Goal: Information Seeking & Learning: Learn about a topic

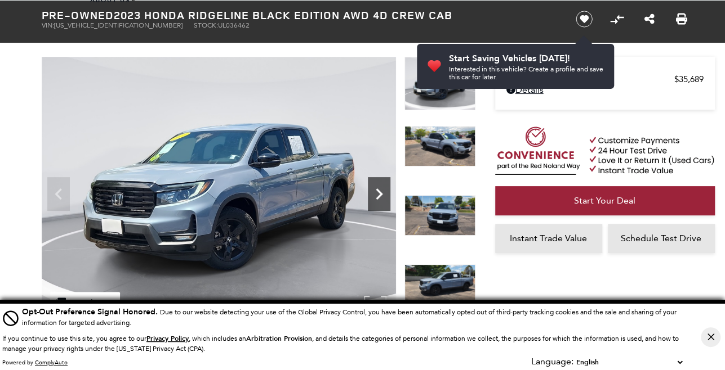
click at [379, 187] on icon "Next" at bounding box center [379, 194] width 23 height 23
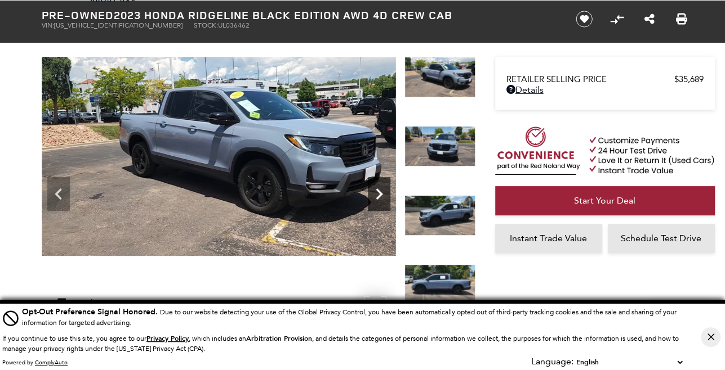
click at [379, 191] on icon "Next" at bounding box center [379, 194] width 7 height 11
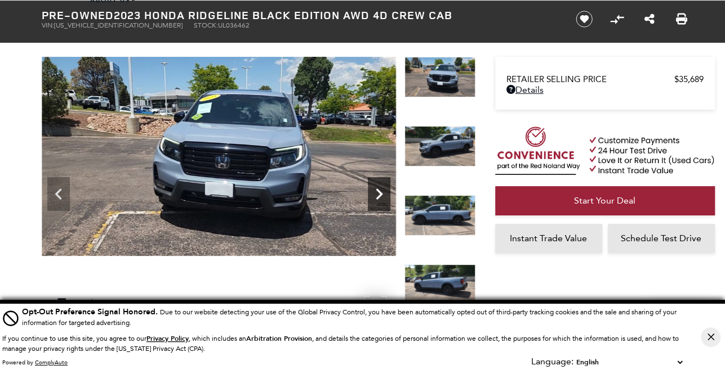
click at [379, 191] on icon "Next" at bounding box center [379, 194] width 7 height 11
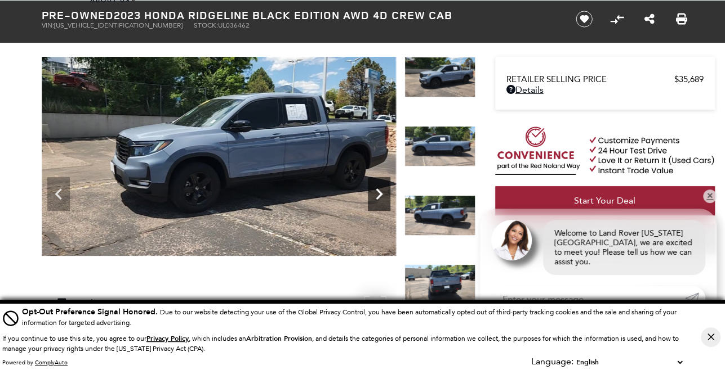
click at [376, 193] on icon "Next" at bounding box center [379, 194] width 23 height 23
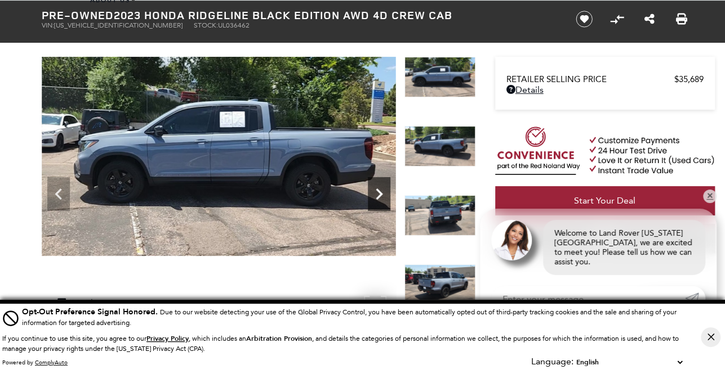
click at [376, 193] on icon "Next" at bounding box center [379, 194] width 23 height 23
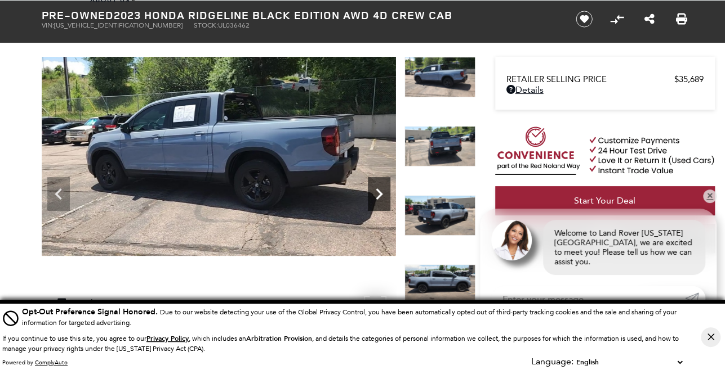
click at [376, 194] on icon "Next" at bounding box center [379, 194] width 23 height 23
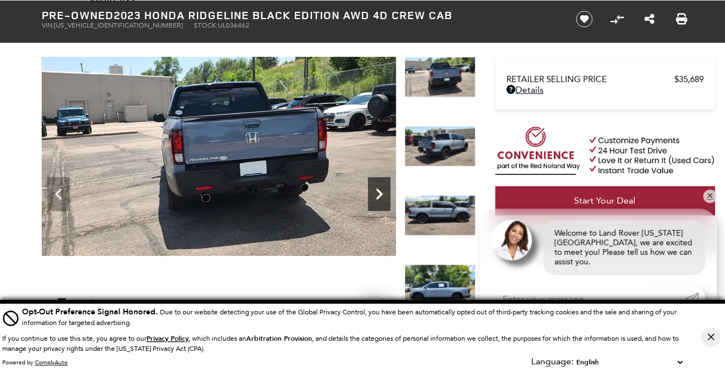
click at [378, 190] on icon "Next" at bounding box center [379, 194] width 7 height 11
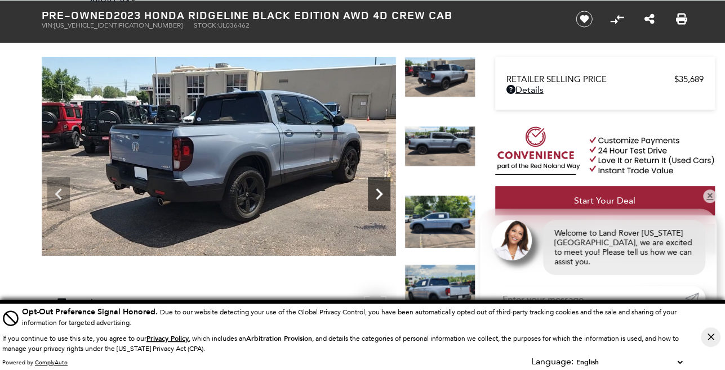
click at [377, 187] on icon "Next" at bounding box center [379, 194] width 23 height 23
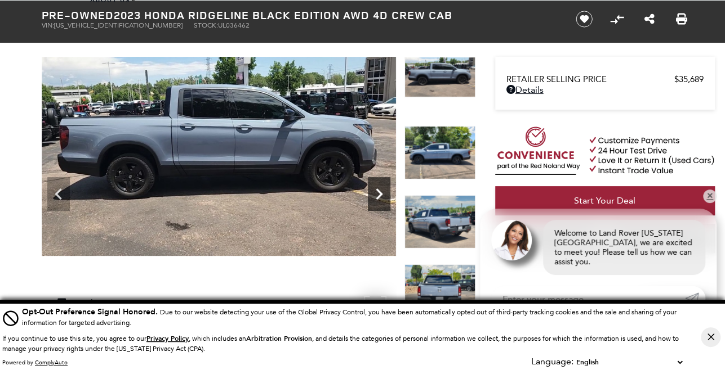
click at [378, 191] on icon "Next" at bounding box center [379, 194] width 7 height 11
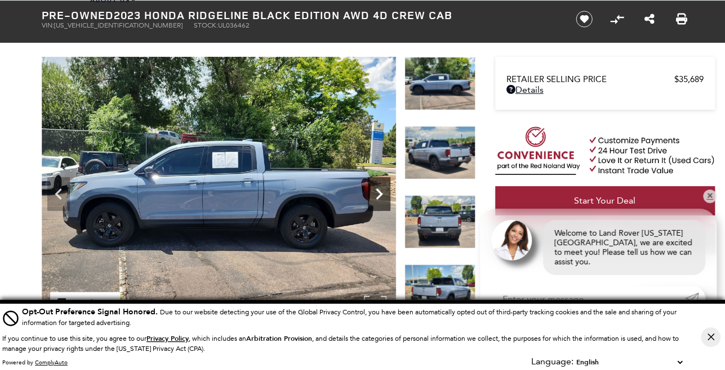
click at [378, 191] on icon "Next" at bounding box center [379, 194] width 7 height 11
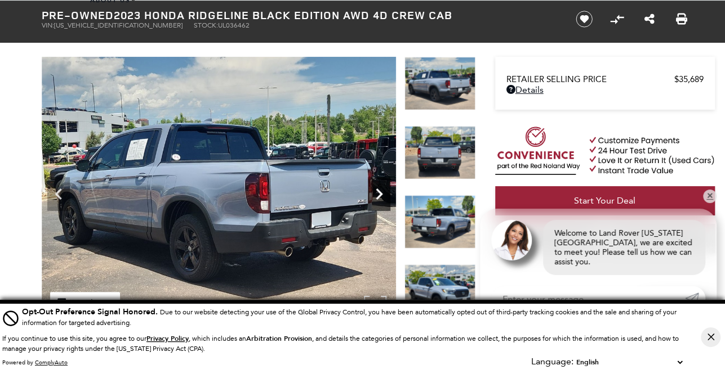
click at [378, 191] on icon "Next" at bounding box center [379, 194] width 7 height 11
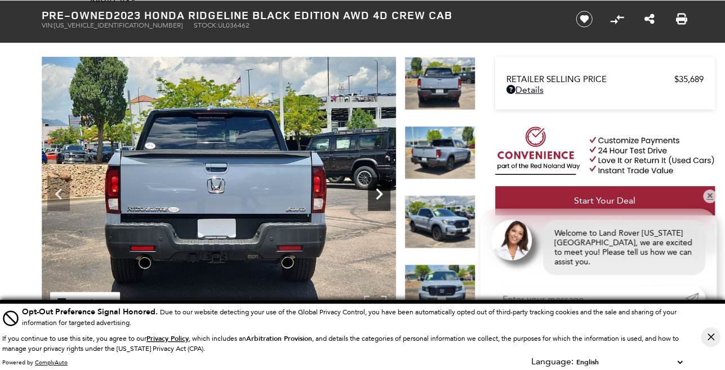
click at [378, 191] on icon "Next" at bounding box center [379, 194] width 7 height 11
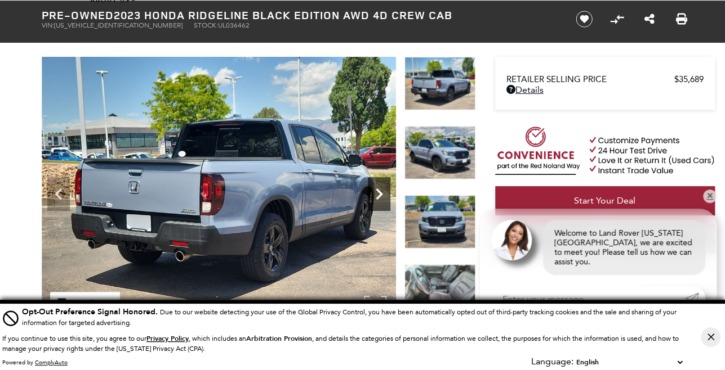
click at [378, 194] on icon "Next" at bounding box center [379, 194] width 23 height 23
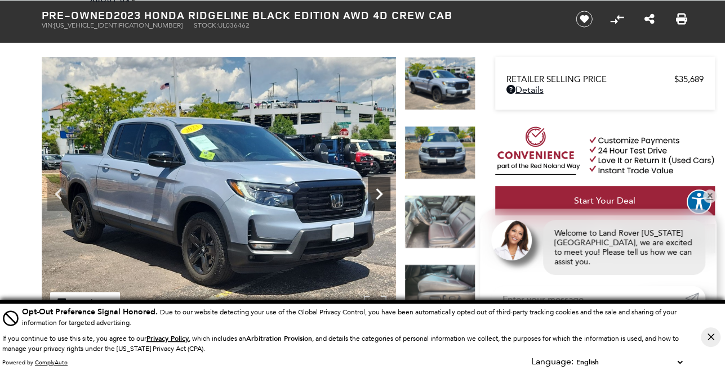
click at [378, 194] on icon "Next" at bounding box center [379, 194] width 23 height 23
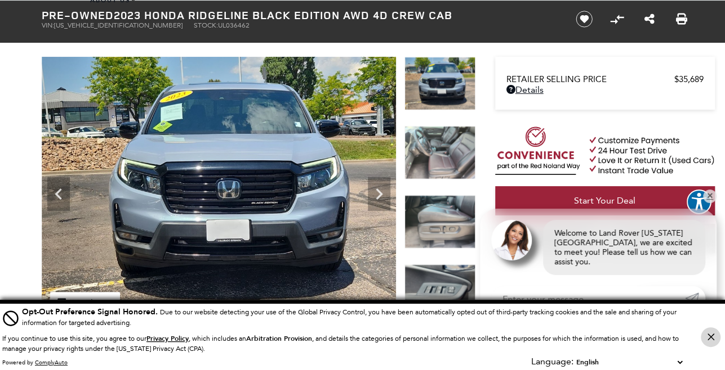
click at [707, 334] on icon "Close Button" at bounding box center [710, 337] width 7 height 7
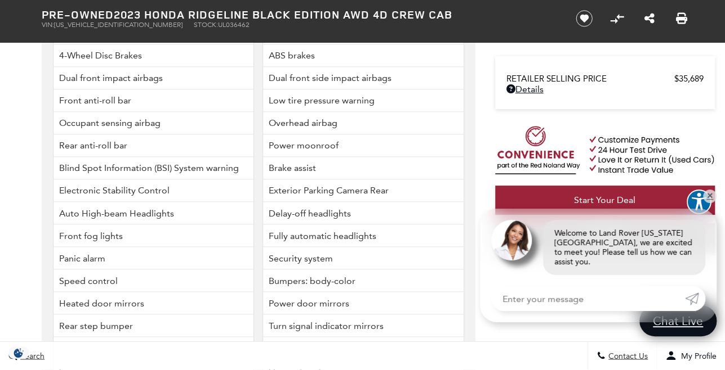
scroll to position [3056, 0]
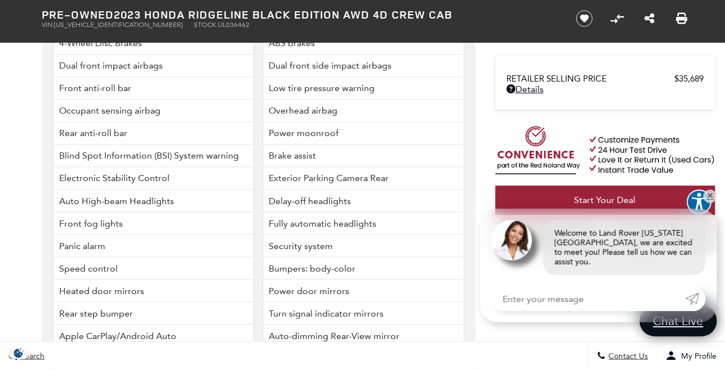
click at [296, 280] on li "Power door mirrors" at bounding box center [363, 291] width 202 height 23
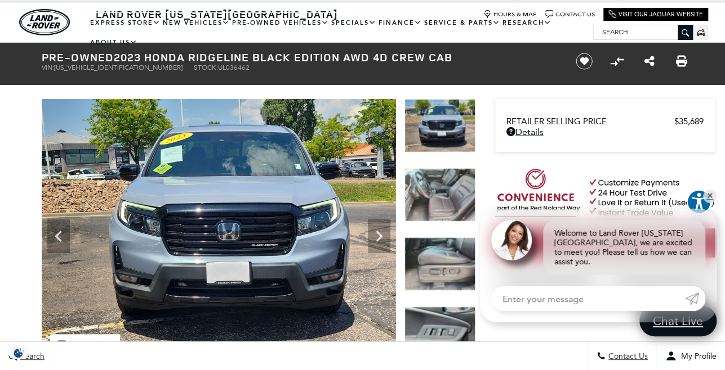
scroll to position [0, 0]
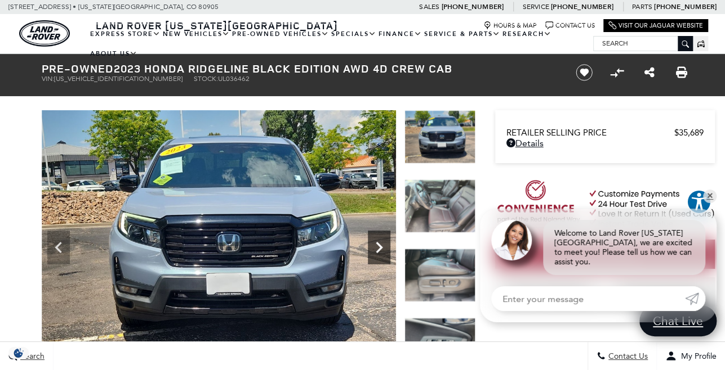
click at [376, 243] on icon "Next" at bounding box center [379, 247] width 7 height 11
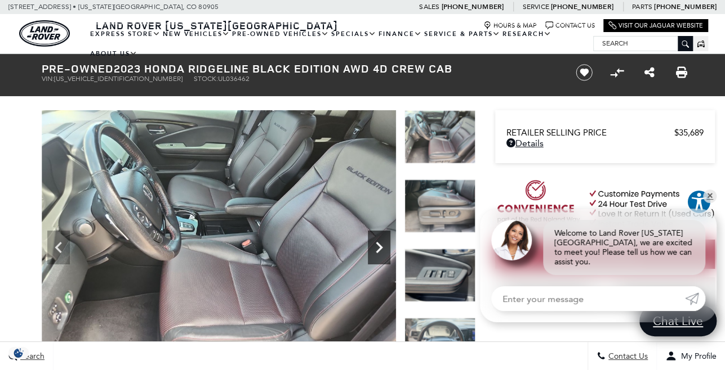
click at [382, 248] on icon "Next" at bounding box center [379, 247] width 7 height 11
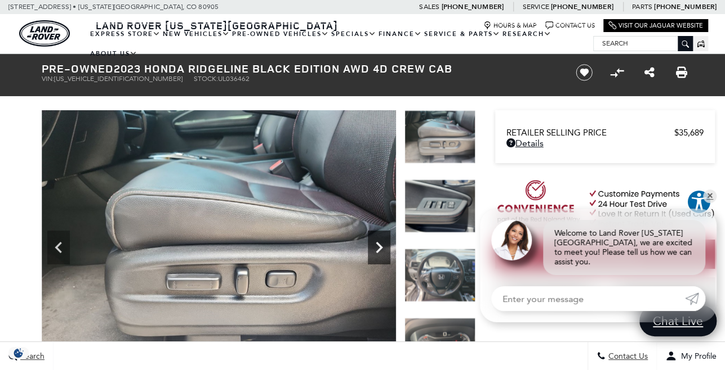
click at [378, 244] on icon "Next" at bounding box center [379, 247] width 7 height 11
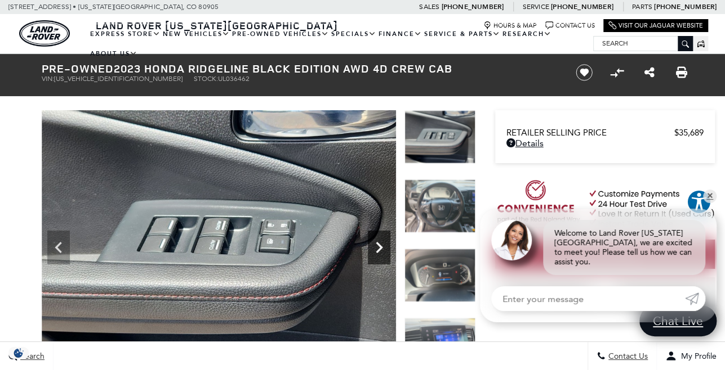
click at [378, 244] on icon "Next" at bounding box center [379, 247] width 7 height 11
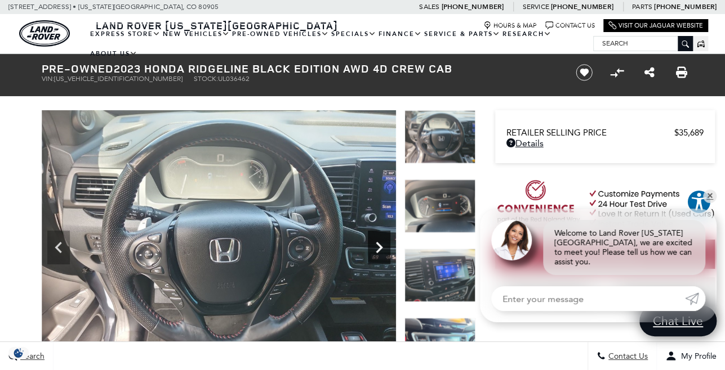
click at [378, 244] on icon "Next" at bounding box center [379, 247] width 7 height 11
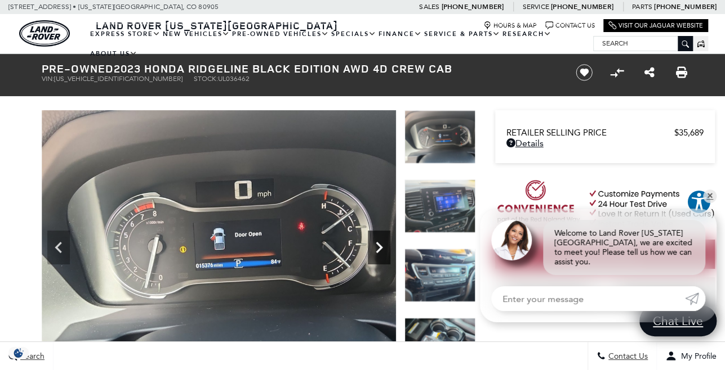
click at [378, 244] on icon "Next" at bounding box center [379, 247] width 7 height 11
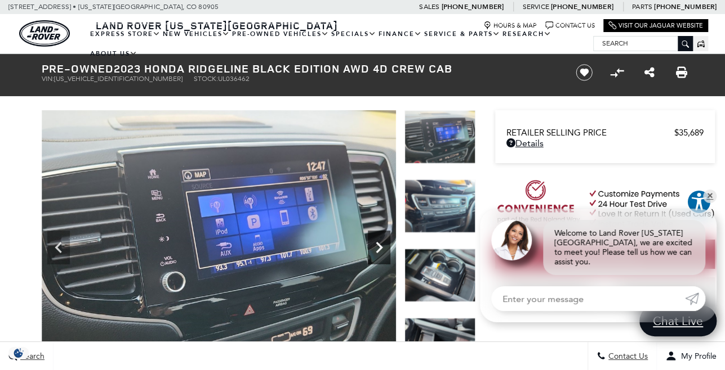
click at [378, 244] on icon "Next" at bounding box center [379, 247] width 7 height 11
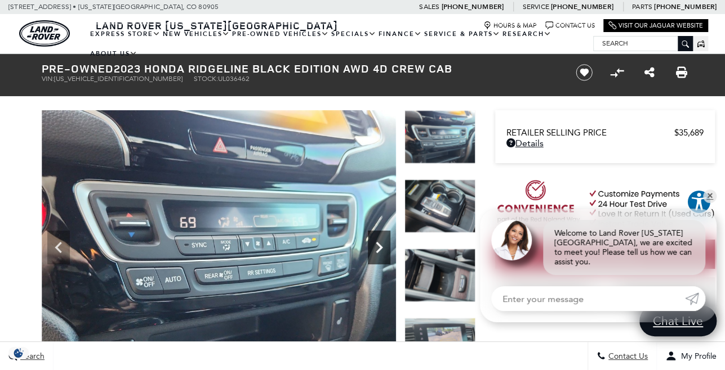
click at [378, 244] on icon "Next" at bounding box center [379, 247] width 7 height 11
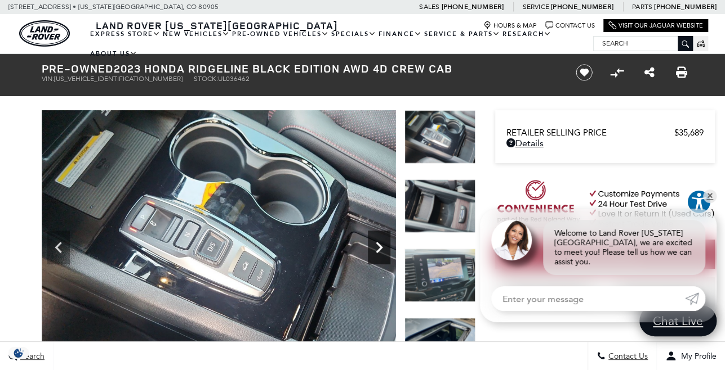
click at [378, 244] on icon "Next" at bounding box center [379, 247] width 7 height 11
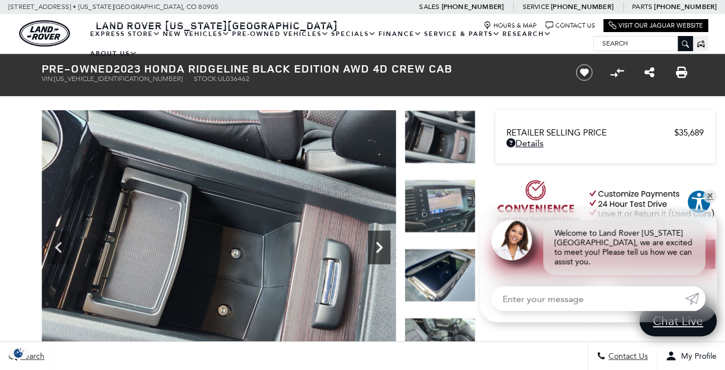
click at [378, 245] on icon "Next" at bounding box center [379, 247] width 7 height 11
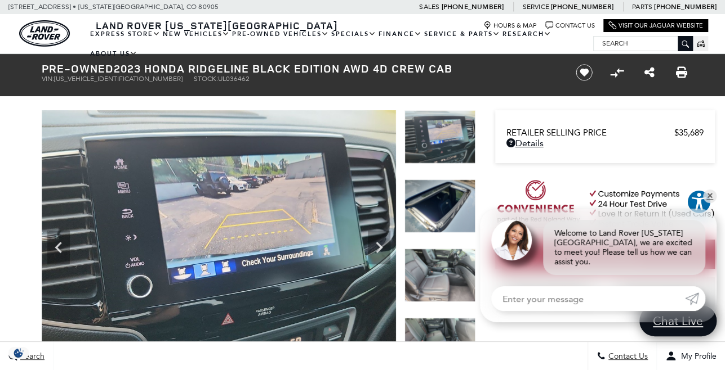
click at [455, 207] on img at bounding box center [439, 206] width 71 height 53
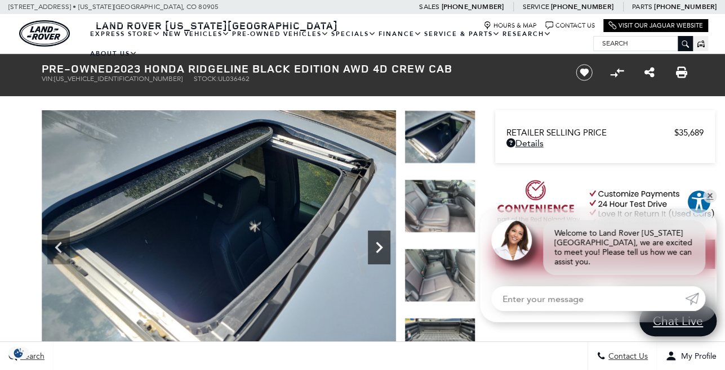
click at [376, 249] on icon "Next" at bounding box center [379, 247] width 23 height 23
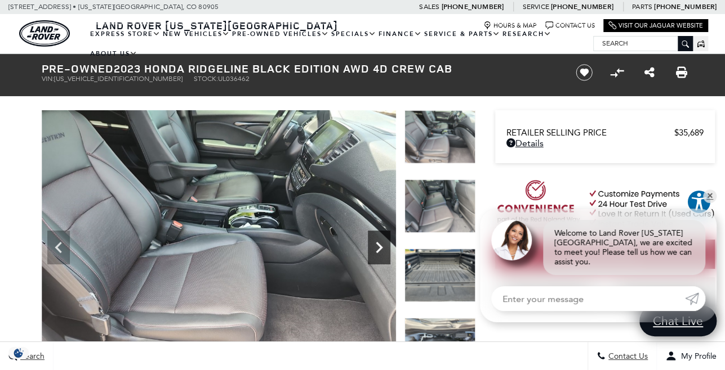
click at [377, 243] on icon "Next" at bounding box center [379, 247] width 7 height 11
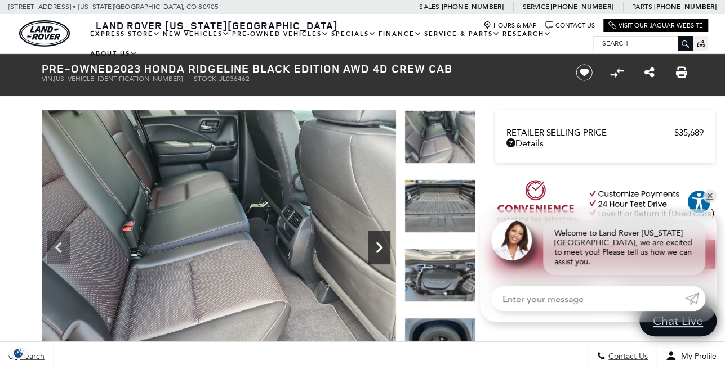
click at [377, 243] on icon "Next" at bounding box center [379, 247] width 7 height 11
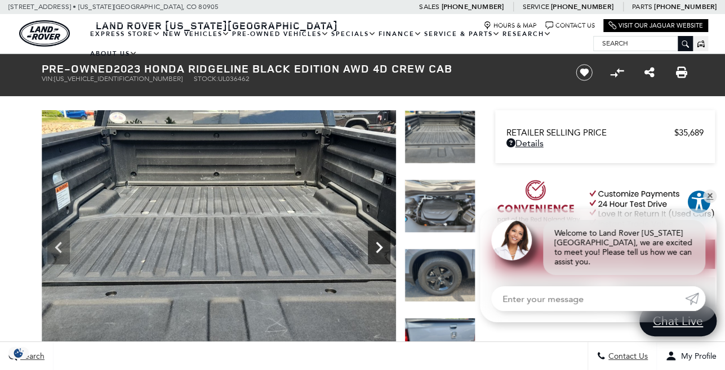
click at [377, 243] on icon "Next" at bounding box center [379, 247] width 7 height 11
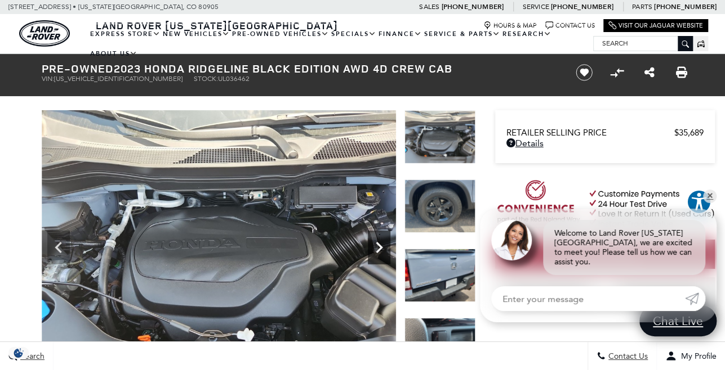
click at [377, 243] on icon "Next" at bounding box center [379, 247] width 7 height 11
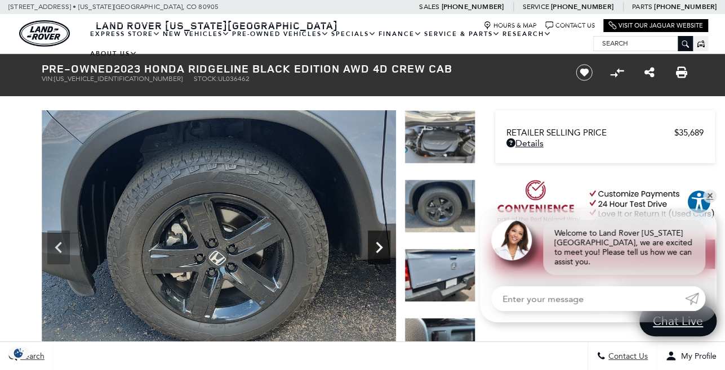
click at [378, 243] on icon "Next" at bounding box center [379, 247] width 23 height 23
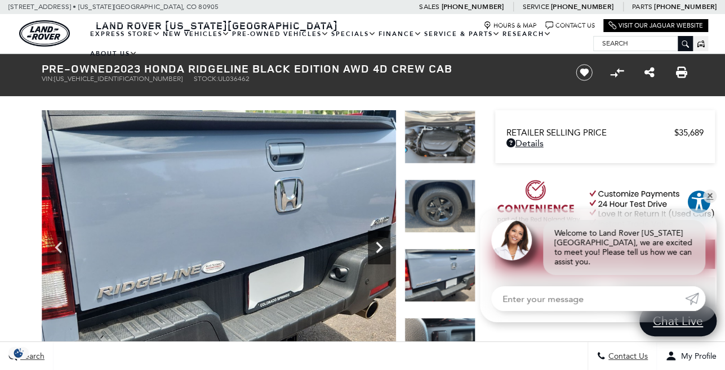
click at [378, 243] on icon "Next" at bounding box center [379, 247] width 23 height 23
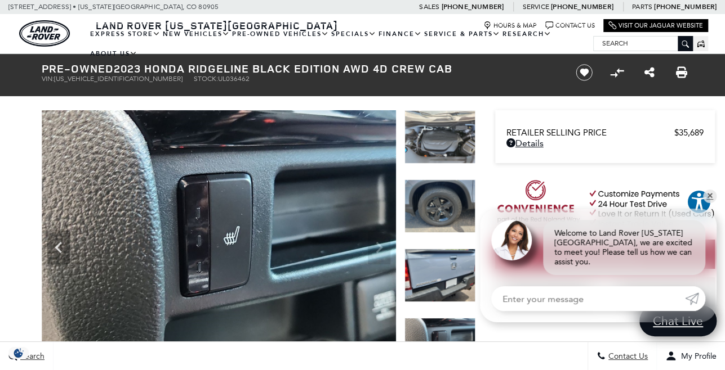
click at [382, 231] on img at bounding box center [219, 243] width 354 height 266
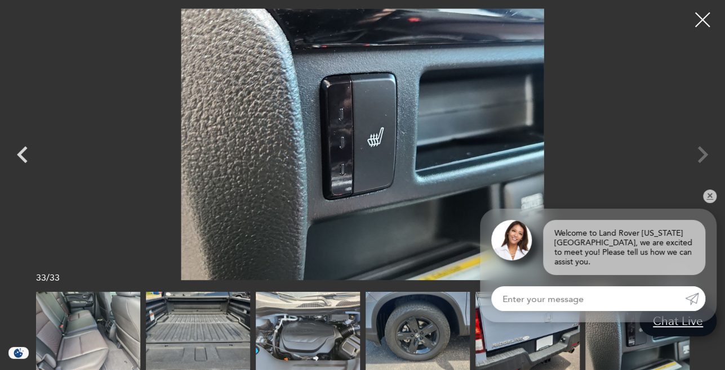
click at [703, 20] on div at bounding box center [702, 20] width 30 height 30
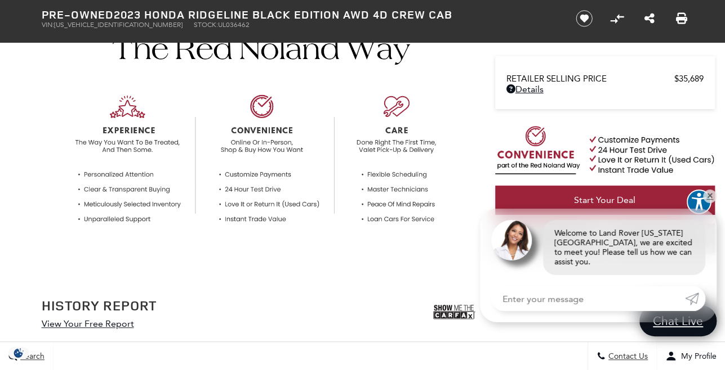
scroll to position [482, 0]
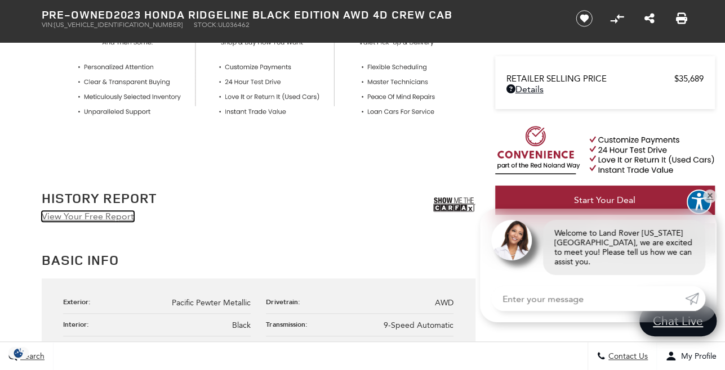
click at [115, 216] on link "View Your Free Report" at bounding box center [88, 216] width 92 height 11
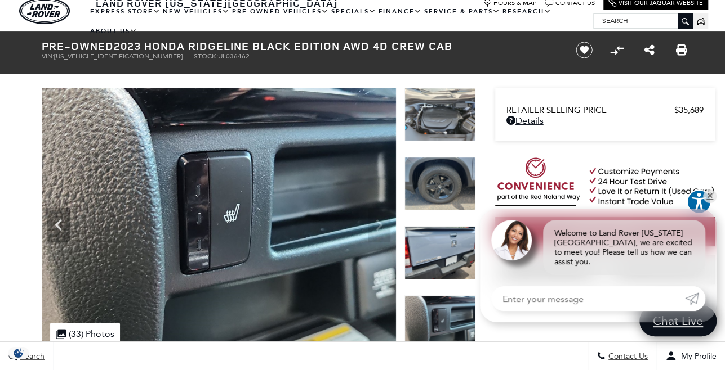
scroll to position [0, 0]
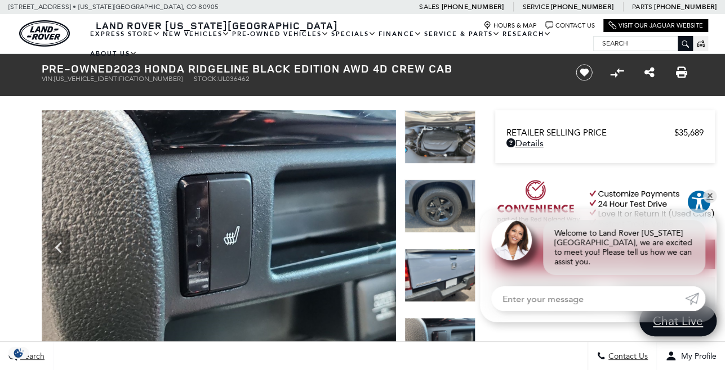
click at [379, 247] on img at bounding box center [219, 243] width 354 height 266
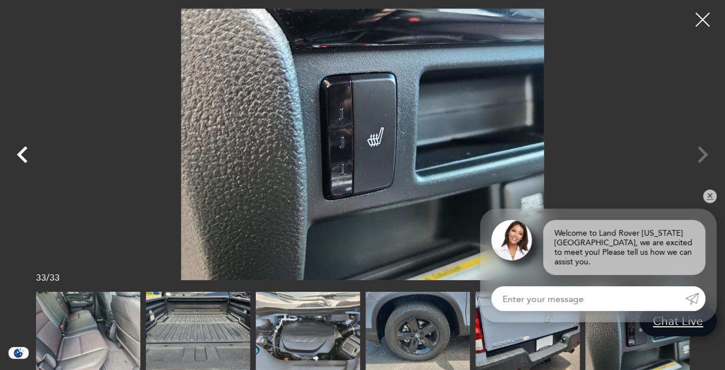
click at [27, 152] on icon "Previous" at bounding box center [23, 155] width 34 height 34
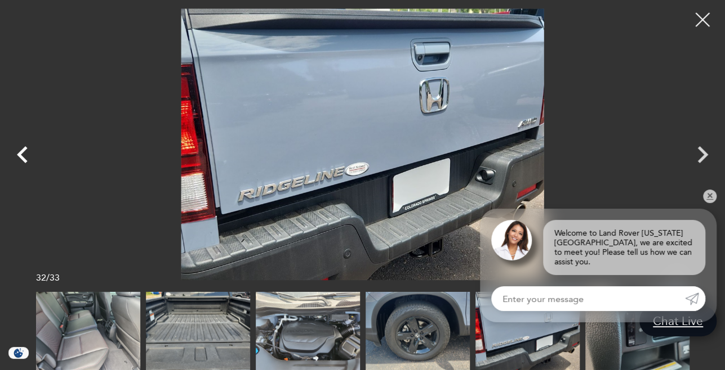
click at [28, 149] on icon "Previous" at bounding box center [23, 155] width 34 height 34
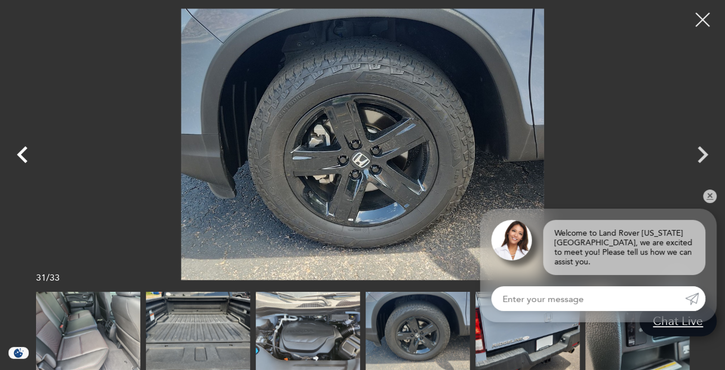
click at [28, 149] on icon "Previous" at bounding box center [23, 155] width 34 height 34
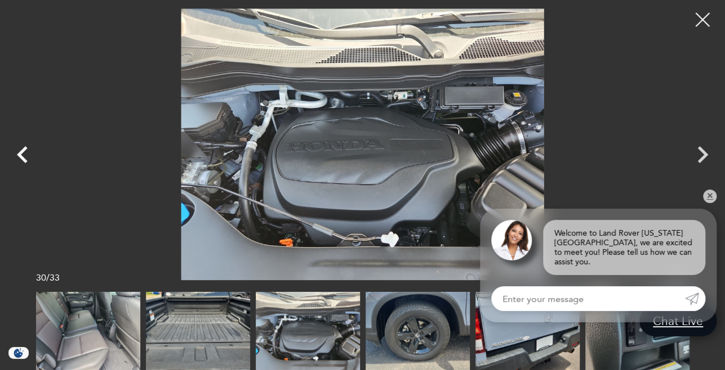
click at [27, 149] on icon "Previous" at bounding box center [23, 155] width 34 height 34
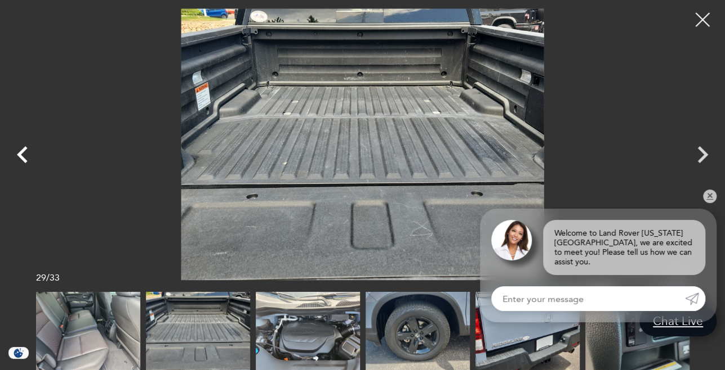
click at [27, 149] on icon "Previous" at bounding box center [23, 155] width 34 height 34
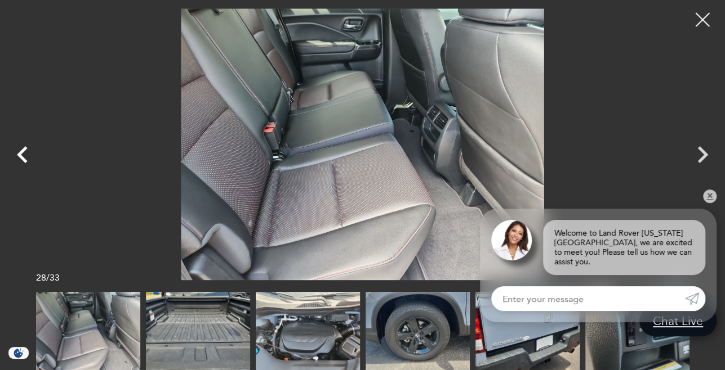
click at [27, 149] on icon "Previous" at bounding box center [23, 155] width 34 height 34
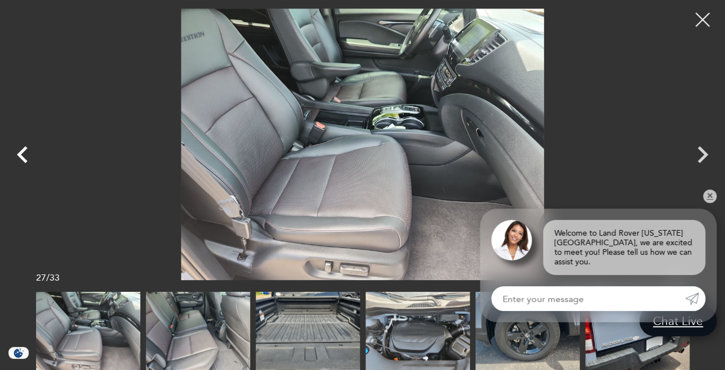
click at [27, 149] on icon "Previous" at bounding box center [23, 155] width 34 height 34
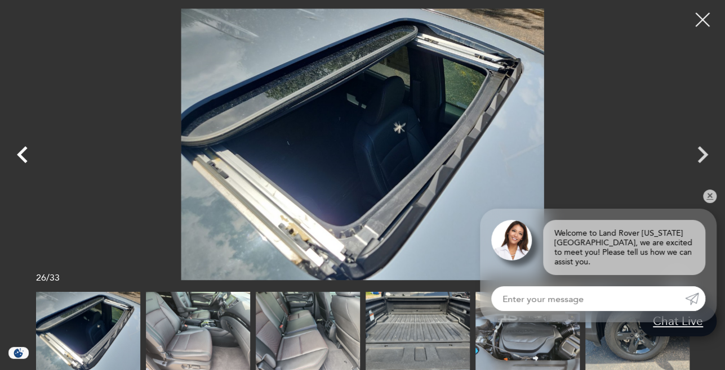
click at [27, 149] on icon "Previous" at bounding box center [23, 155] width 34 height 34
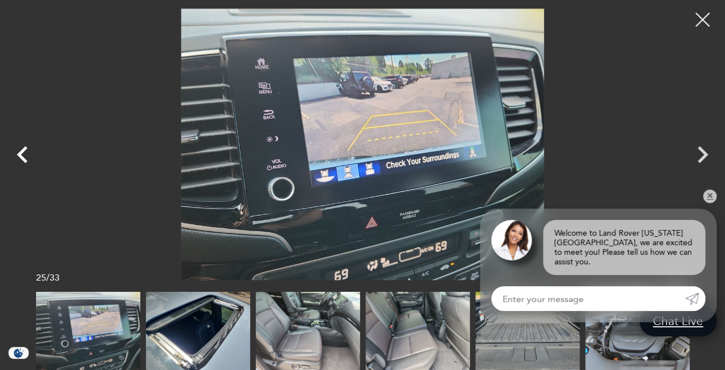
click at [27, 149] on icon "Previous" at bounding box center [23, 155] width 34 height 34
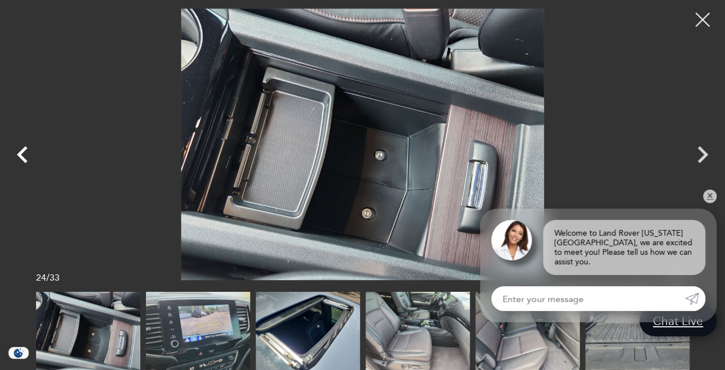
click at [27, 149] on icon "Previous" at bounding box center [23, 155] width 34 height 34
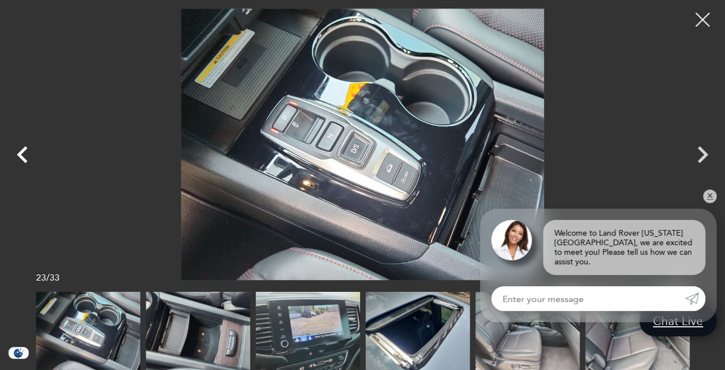
click at [27, 149] on icon "Previous" at bounding box center [23, 155] width 34 height 34
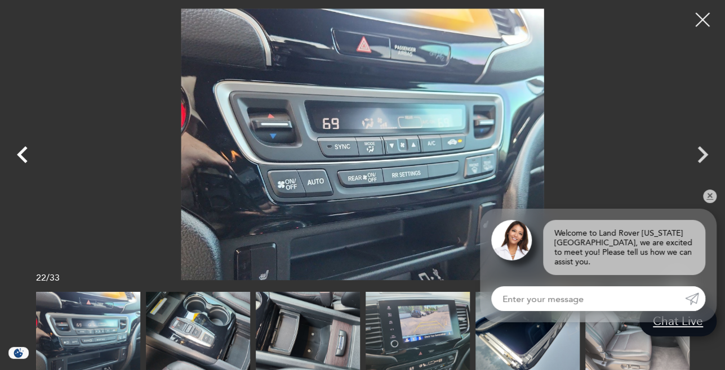
click at [22, 153] on icon "Previous" at bounding box center [22, 154] width 11 height 17
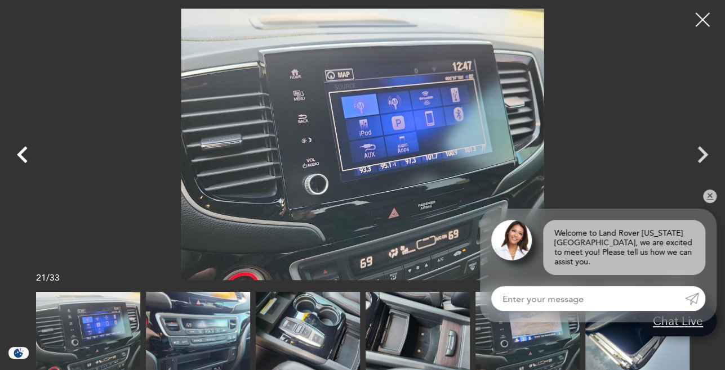
click at [22, 153] on icon "Previous" at bounding box center [22, 154] width 11 height 17
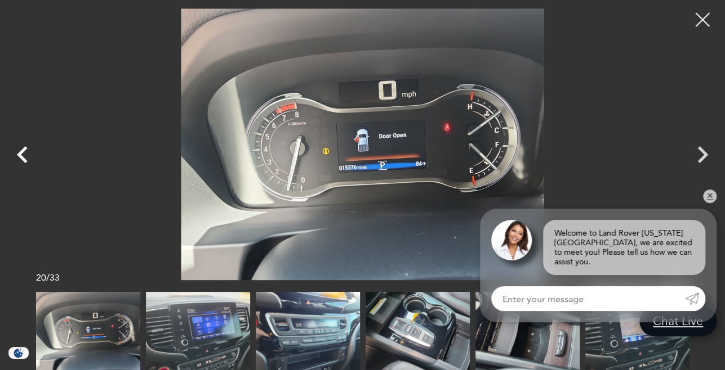
click at [22, 153] on icon "Previous" at bounding box center [22, 154] width 11 height 17
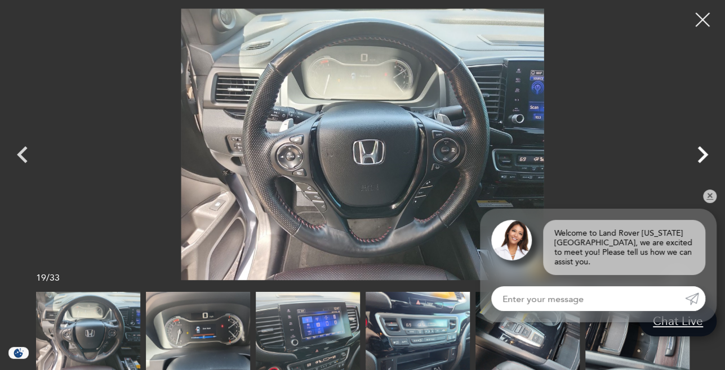
click at [701, 152] on icon "Next" at bounding box center [702, 154] width 11 height 17
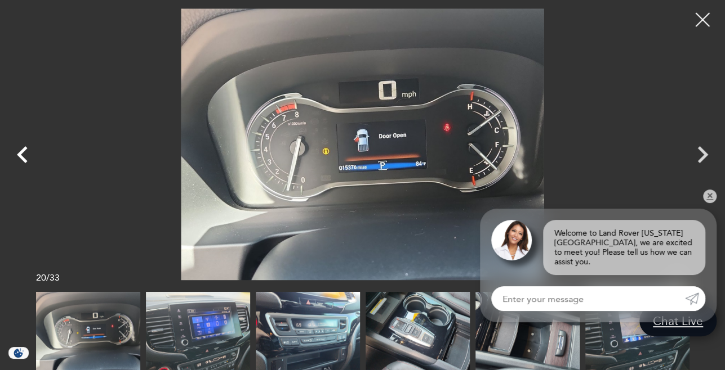
click at [25, 150] on icon "Previous" at bounding box center [23, 155] width 34 height 34
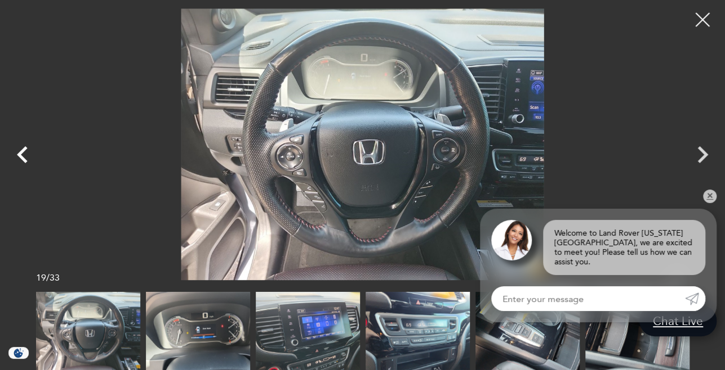
click at [26, 149] on icon "Previous" at bounding box center [23, 155] width 34 height 34
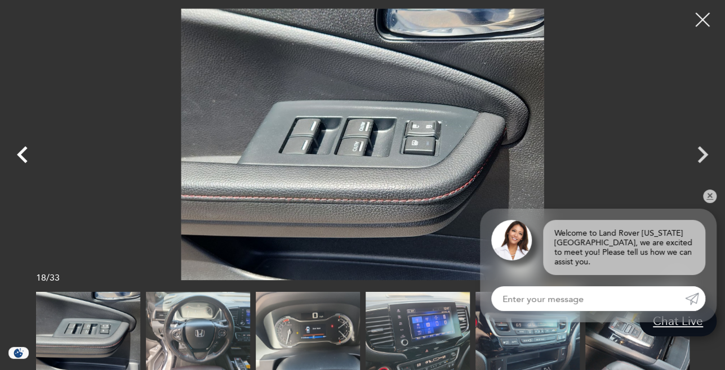
click at [28, 149] on icon "Previous" at bounding box center [23, 155] width 34 height 34
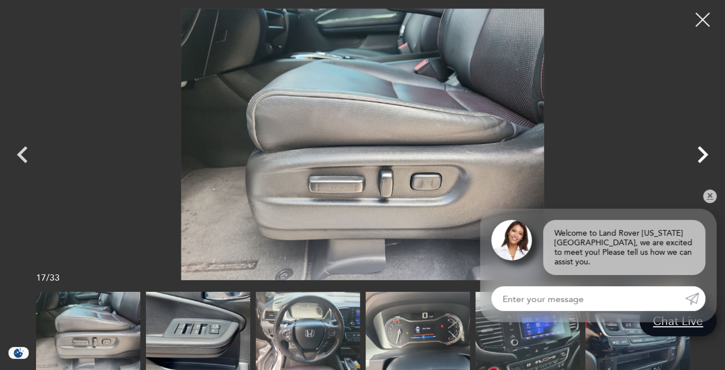
click at [695, 149] on icon "Next" at bounding box center [702, 155] width 34 height 34
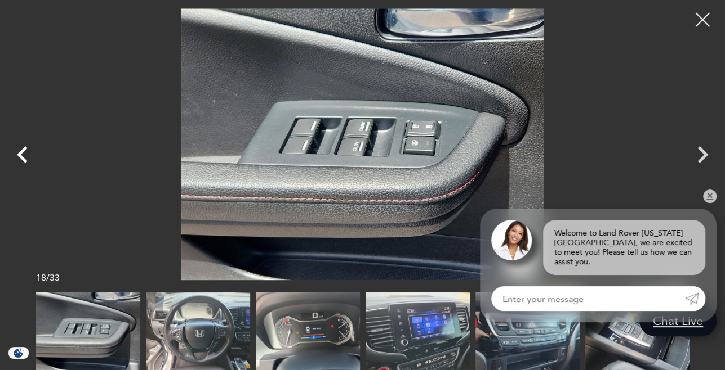
click at [20, 151] on icon "Previous" at bounding box center [23, 155] width 34 height 34
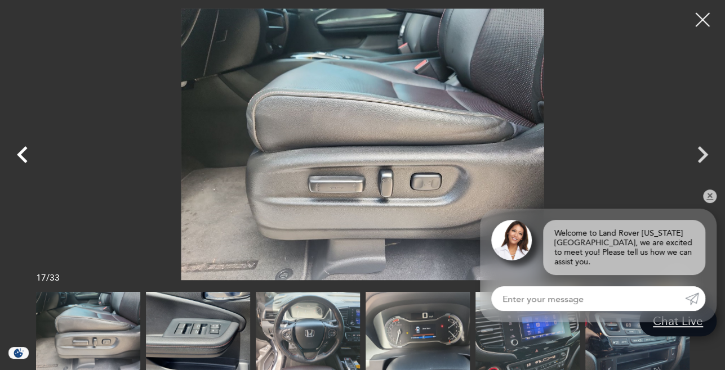
click at [24, 148] on icon "Previous" at bounding box center [22, 154] width 11 height 17
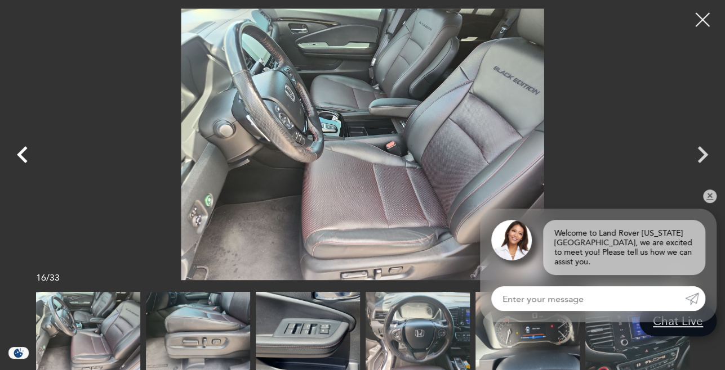
click at [24, 148] on icon "Previous" at bounding box center [22, 154] width 11 height 17
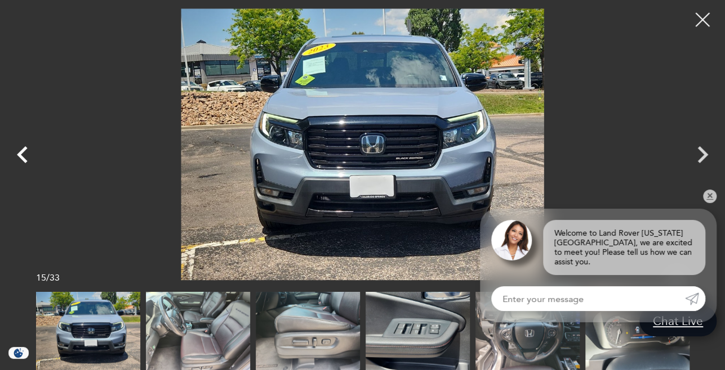
click at [24, 148] on icon "Previous" at bounding box center [22, 154] width 11 height 17
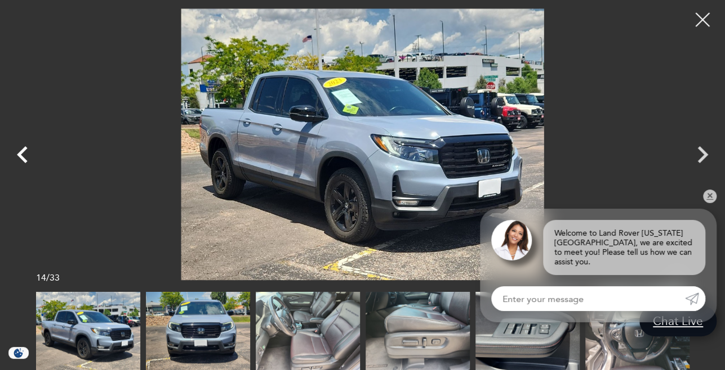
click at [24, 146] on icon "Previous" at bounding box center [23, 155] width 34 height 34
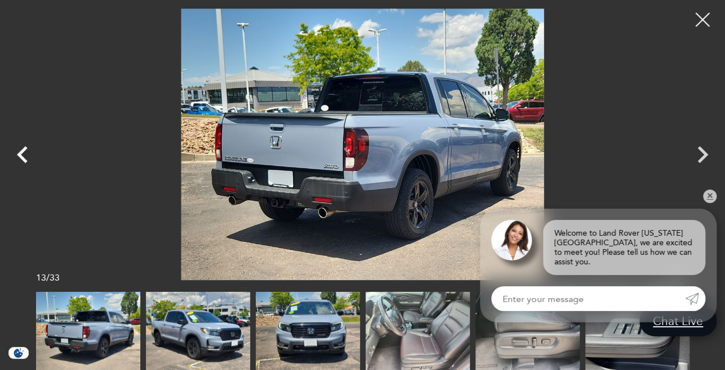
click at [21, 151] on icon "Previous" at bounding box center [22, 154] width 11 height 17
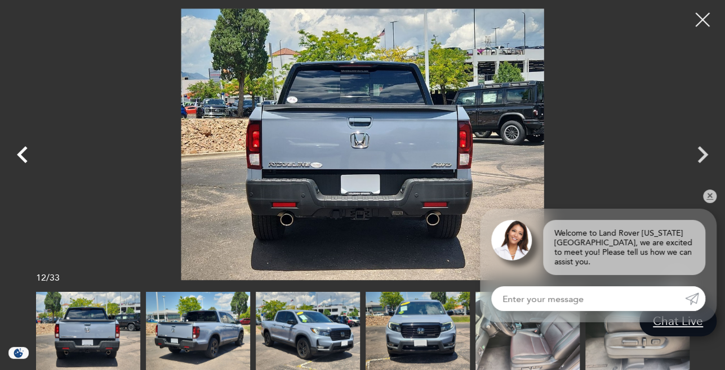
click at [21, 151] on icon "Previous" at bounding box center [22, 154] width 11 height 17
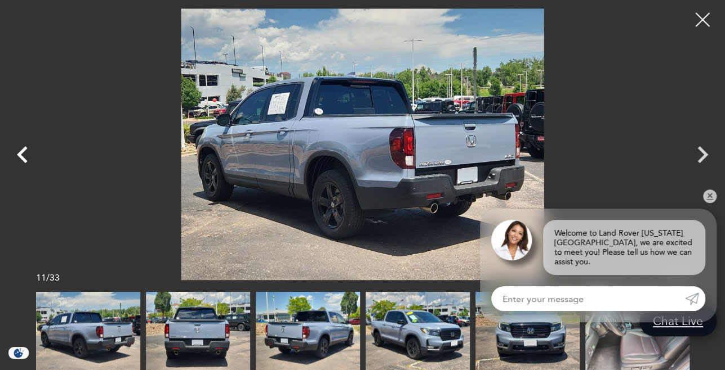
click at [21, 151] on icon "Previous" at bounding box center [22, 154] width 11 height 17
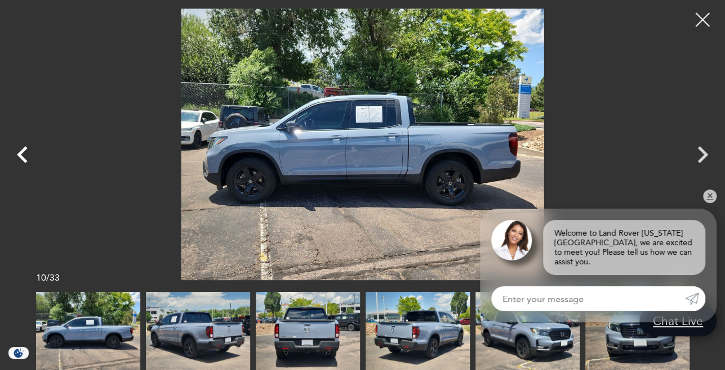
click at [24, 148] on icon "Previous" at bounding box center [23, 155] width 34 height 34
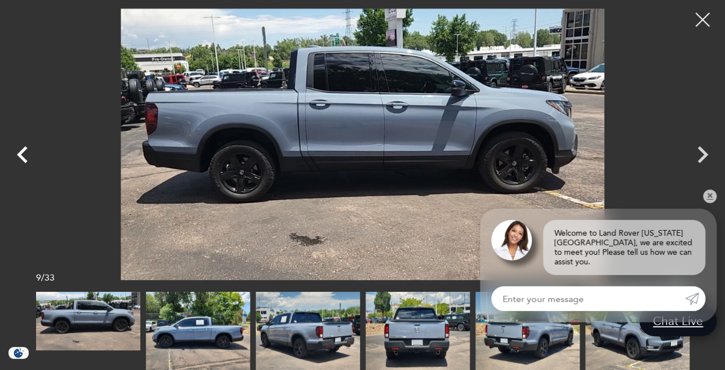
click at [25, 150] on icon "Previous" at bounding box center [23, 155] width 34 height 34
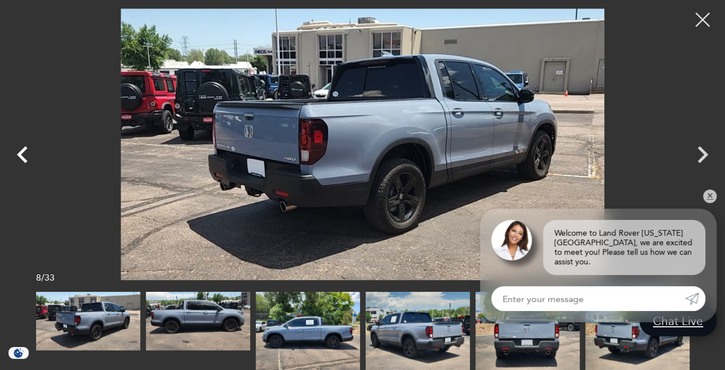
click at [25, 150] on icon "Previous" at bounding box center [23, 155] width 34 height 34
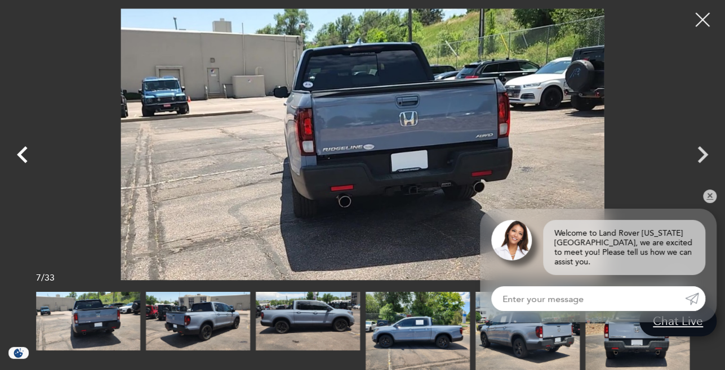
click at [25, 150] on icon "Previous" at bounding box center [23, 155] width 34 height 34
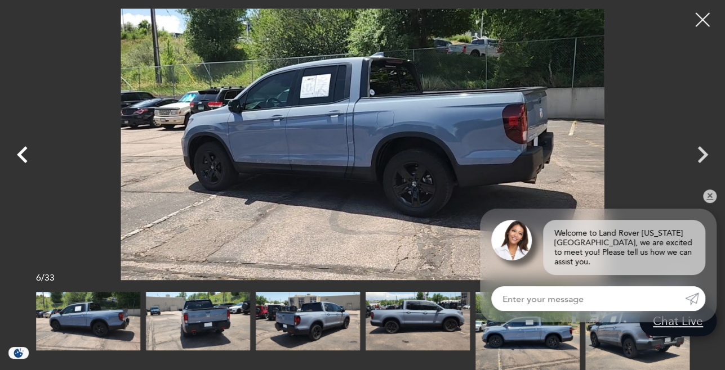
click at [26, 150] on icon "Previous" at bounding box center [23, 155] width 34 height 34
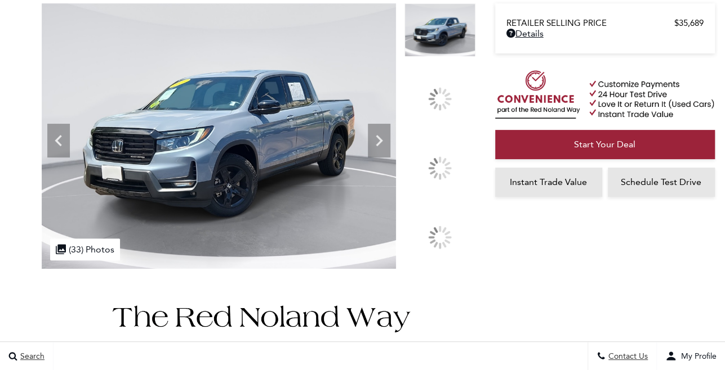
click at [446, 163] on div at bounding box center [440, 169] width 24 height 24
